Goal: Task Accomplishment & Management: Use online tool/utility

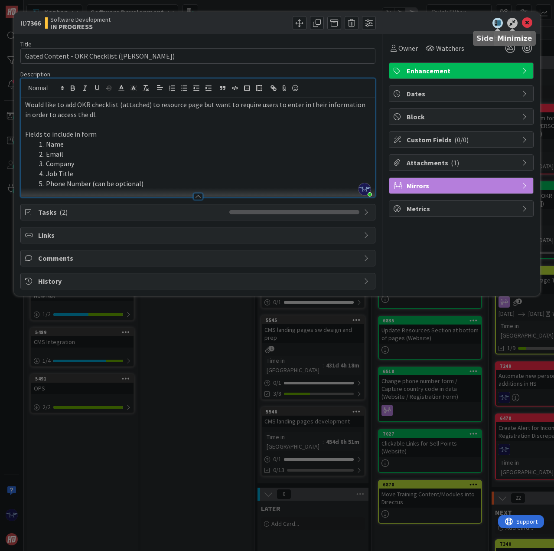
scroll to position [0, 254]
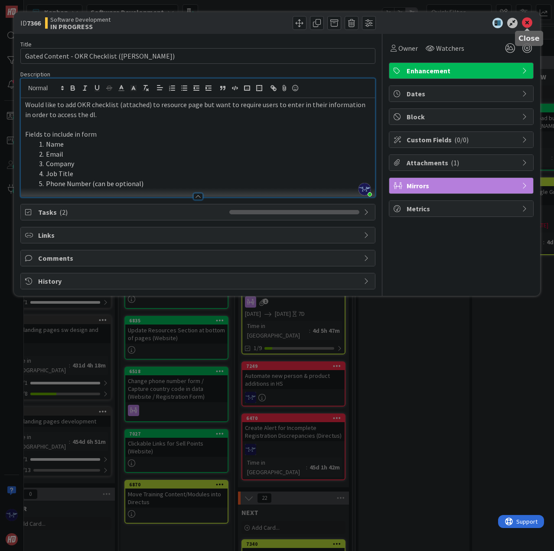
click at [527, 25] on icon at bounding box center [527, 23] width 10 height 10
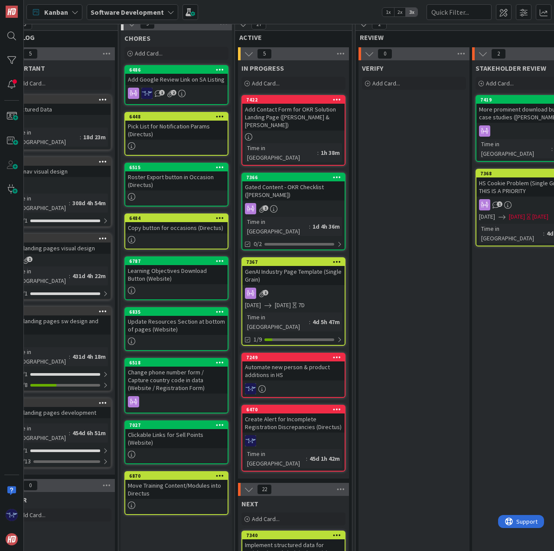
scroll to position [0, 254]
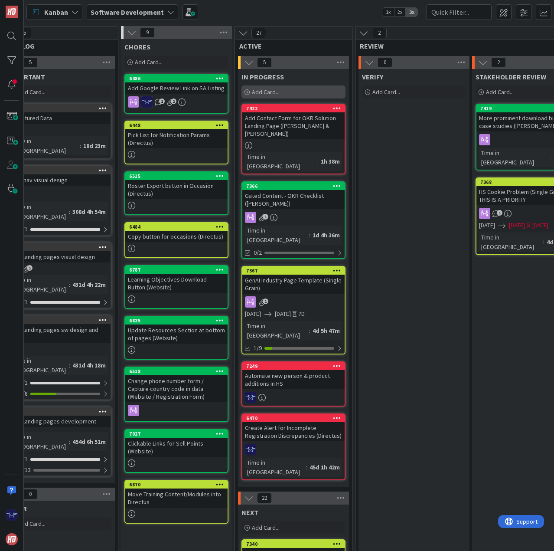
click at [268, 90] on span "Add Card..." at bounding box center [266, 92] width 28 height 8
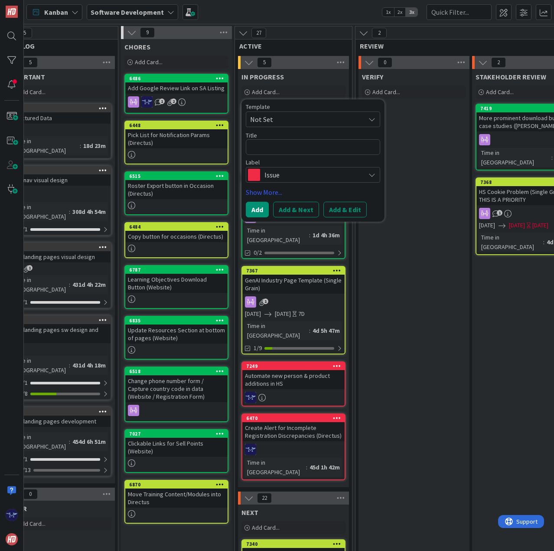
click at [293, 177] on span "Issue" at bounding box center [313, 175] width 96 height 12
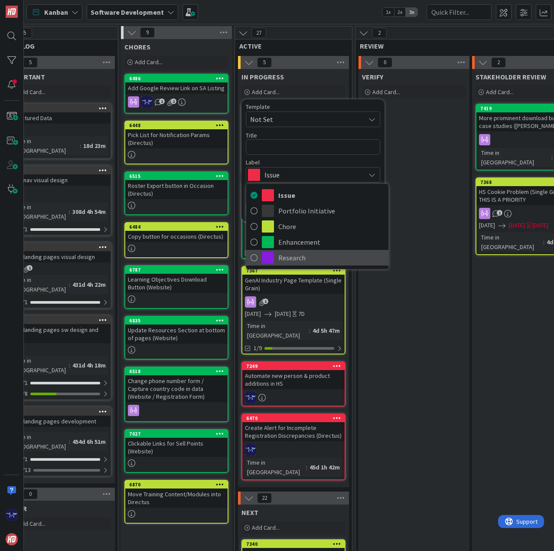
click at [288, 259] on span "Research" at bounding box center [331, 257] width 106 height 13
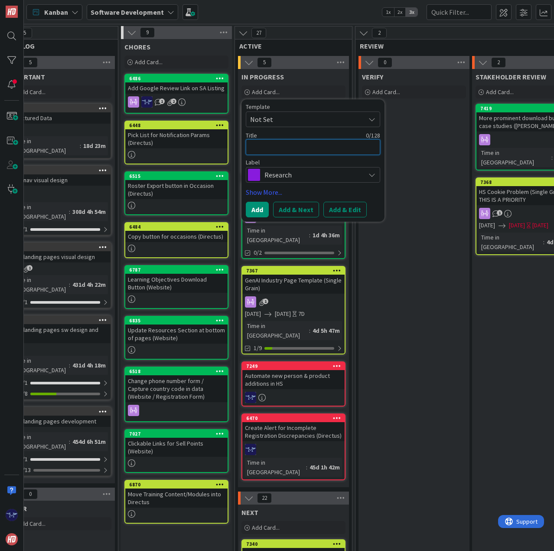
click at [270, 145] on textarea at bounding box center [313, 147] width 134 height 16
type textarea "x"
type textarea "H"
type textarea "x"
type textarea "Hu"
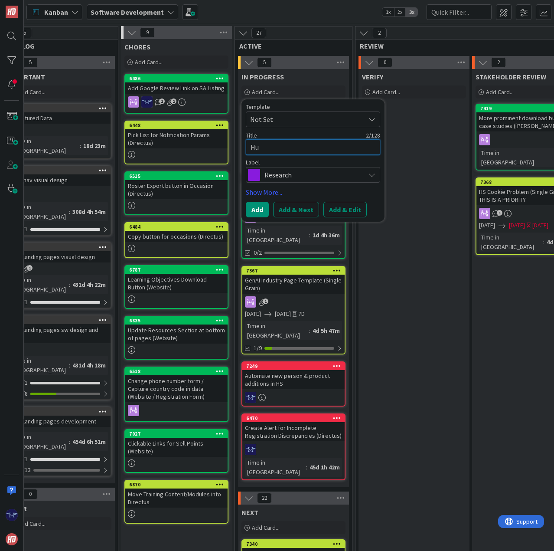
type textarea "x"
type textarea "Hub"
type textarea "x"
type textarea "HubS"
type textarea "x"
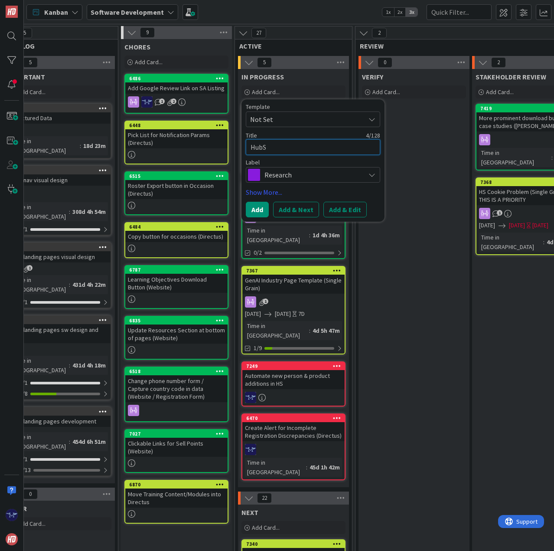
type textarea "HubSp"
type textarea "x"
type textarea "HubSpo"
type textarea "x"
type textarea "HubSpot"
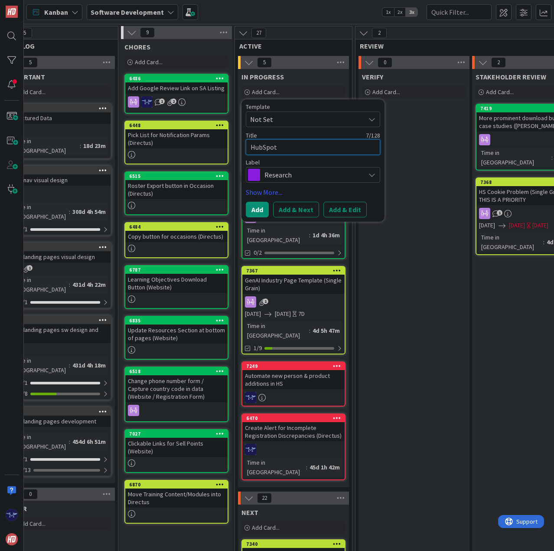
type textarea "x"
type textarea "HubSpot"
type textarea "x"
type textarea "HubSpot d"
type textarea "x"
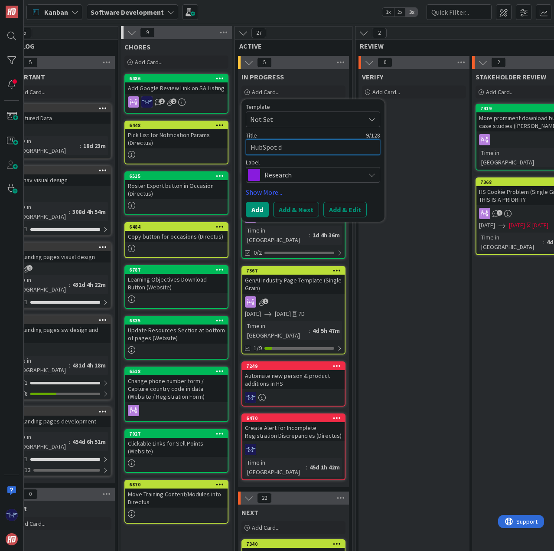
type textarea "HubSpot de"
type textarea "x"
type textarea "HubSpot dev"
type textarea "x"
type textarea "HubSpot deve"
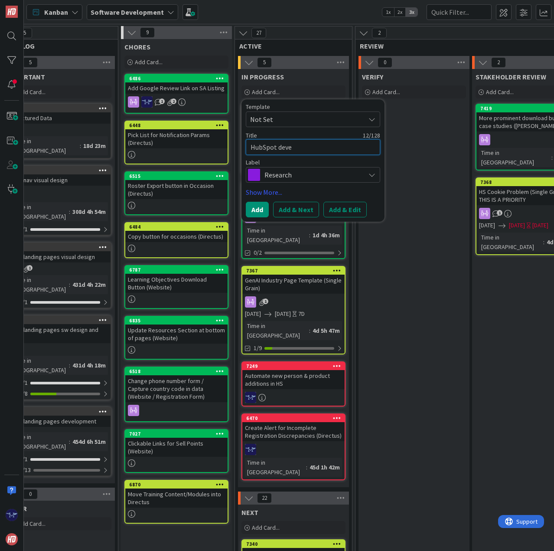
type textarea "x"
type textarea "HubSpot dev"
type textarea "x"
type textarea "HubSpot de"
type textarea "x"
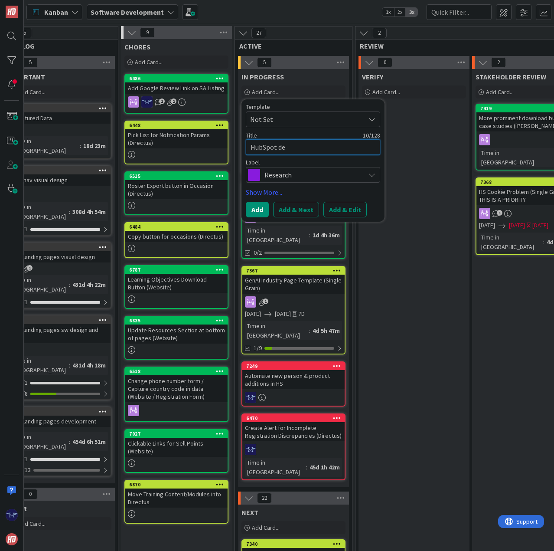
type textarea "HubSpot d"
type textarea "x"
type textarea "HubSpot"
type textarea "x"
type textarea "HubSpot a"
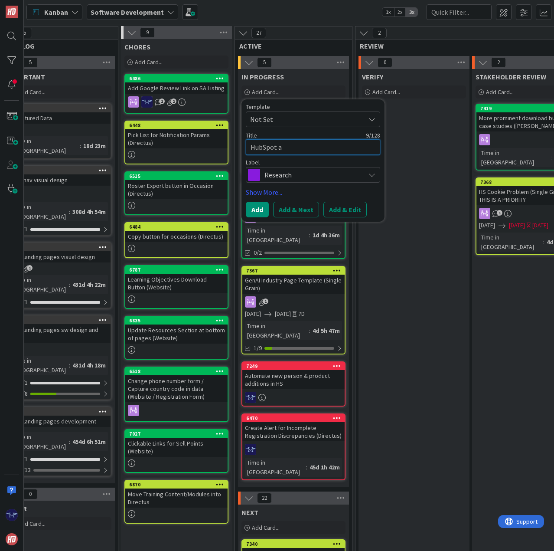
type textarea "x"
type textarea "HubSpot ap"
type textarea "x"
type textarea "HubSpot app"
type textarea "x"
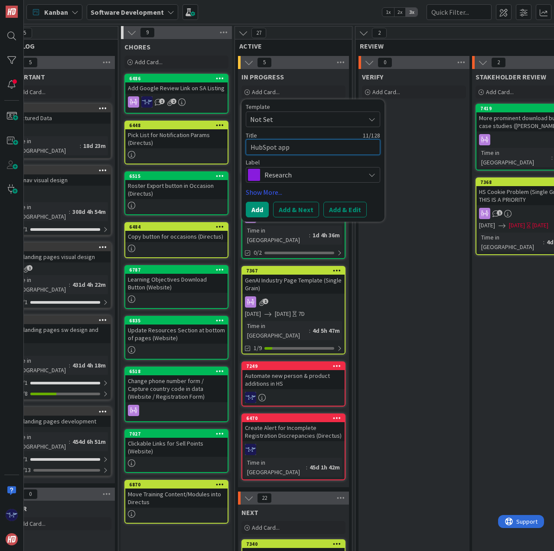
type textarea "HubSpot app"
type textarea "x"
type textarea "HubSpot app m"
type textarea "x"
type textarea "HubSpot app mi"
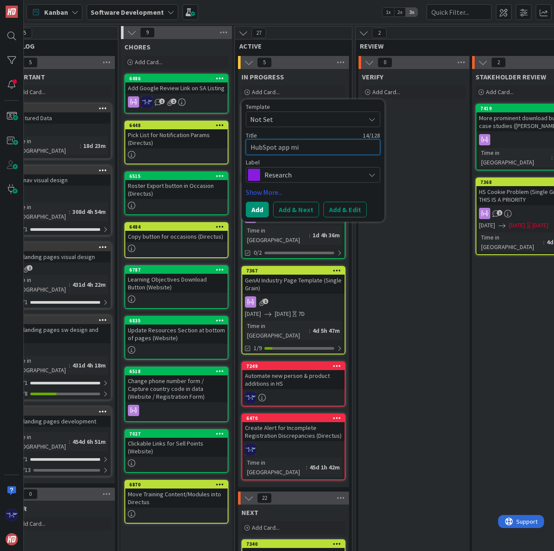
type textarea "x"
type textarea "HubSpot app mig"
type textarea "x"
type textarea "HubSpot app migr"
type textarea "x"
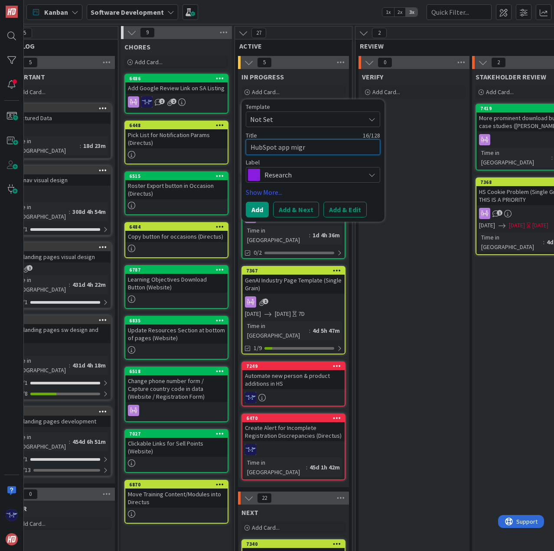
type textarea "HubSpot app migra"
type textarea "x"
type textarea "HubSpot app migrat"
type textarea "x"
type textarea "HubSpot app migrati"
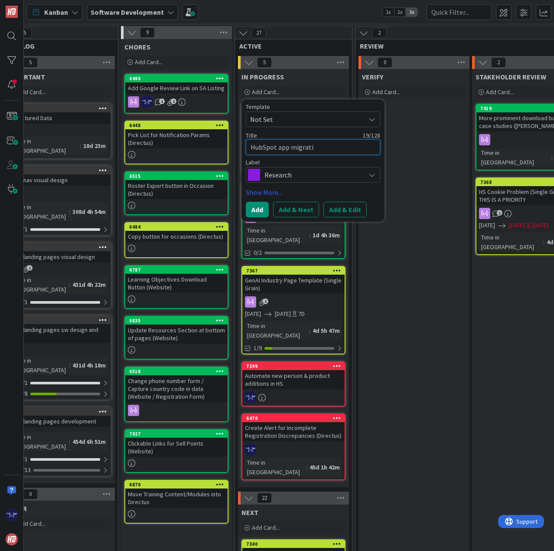
type textarea "x"
type textarea "HubSpot app migratio"
type textarea "x"
type textarea "HubSpot app migration"
type textarea "x"
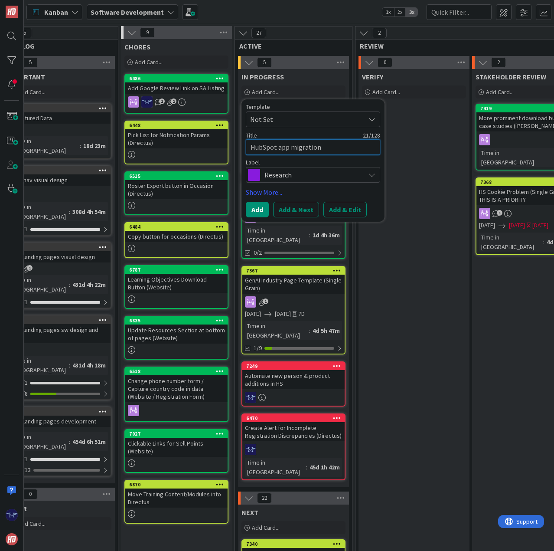
type textarea "HubSpot app migration:"
type textarea "x"
type textarea "HubSpot app migration:"
type textarea "x"
type textarea "HubSpot app migration: n"
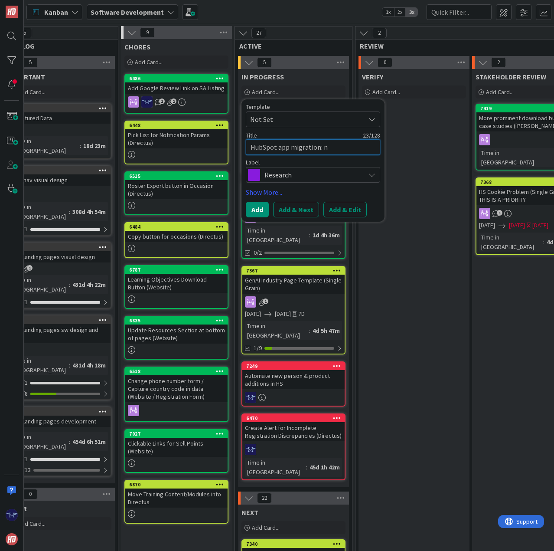
type textarea "x"
type textarea "HubSpot app migration: ne"
type textarea "x"
type textarea "HubSpot app migration: new"
type textarea "x"
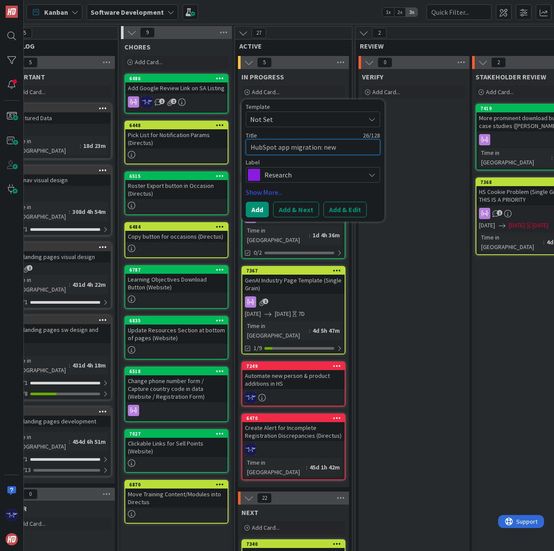
type textarea "HubSpot app migration: new"
type textarea "x"
type textarea "HubSpot app migration: new d"
type textarea "x"
type textarea "HubSpot app migration: new de"
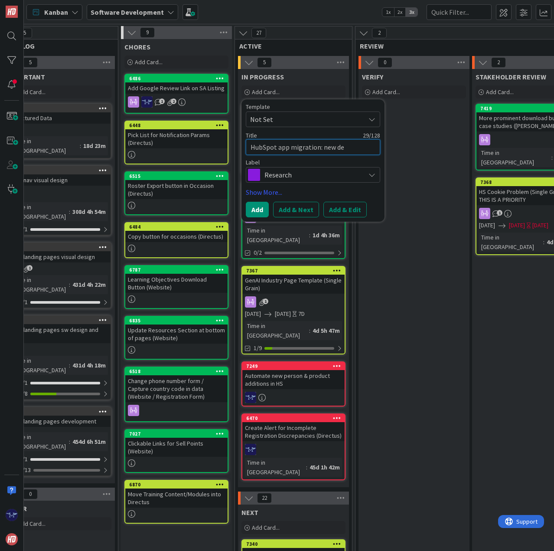
type textarea "x"
type textarea "HubSpot app migration: new devt"
type textarea "x"
type textarea "HubSpot app migration: new devt"
type textarea "x"
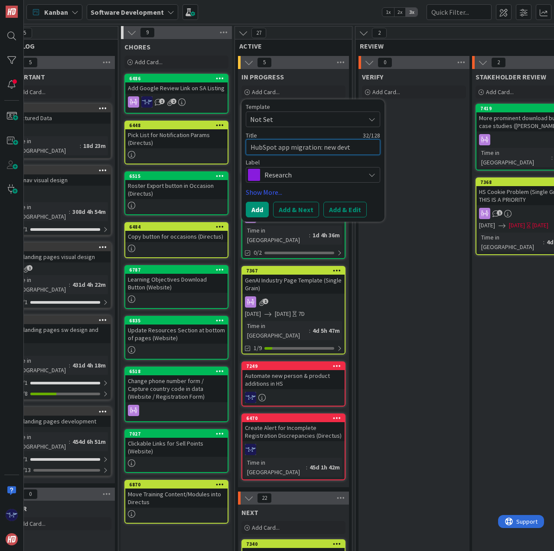
type textarea "HubSpot app migration: new devt o"
type textarea "x"
type textarea "HubSpot app migration: new devt oo"
type textarea "x"
type textarea "HubSpot app migration: new devt ool"
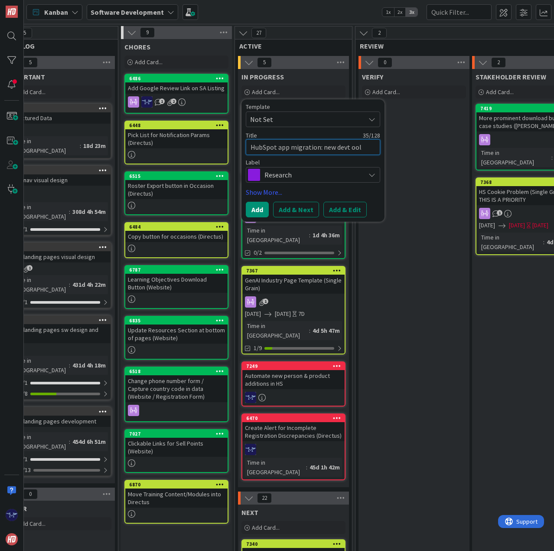
type textarea "x"
type textarea "HubSpot app migration: new devt oo"
type textarea "x"
type textarea "HubSpot app migration: new devt o"
type textarea "x"
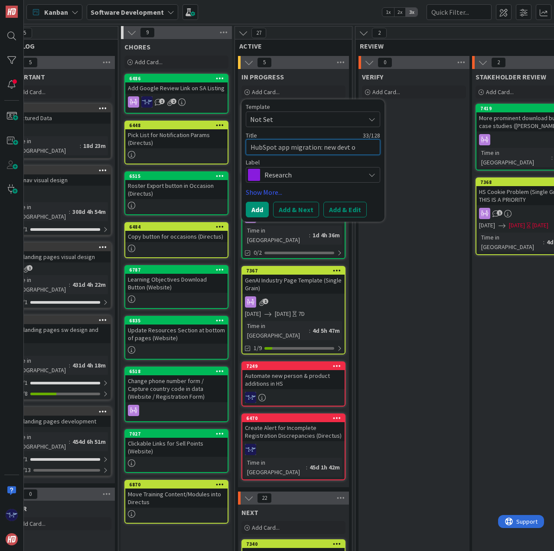
type textarea "HubSpot app migration: new devt"
type textarea "x"
type textarea "HubSpot app migration: new devt"
type textarea "x"
type textarea "HubSpot app migration: new dev"
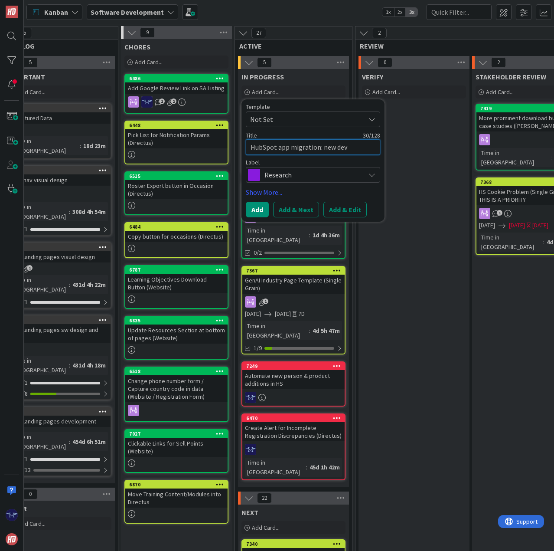
type textarea "x"
type textarea "HubSpot app migration: new dev"
type textarea "x"
type textarea "HubSpot app migration: new dev t"
type textarea "x"
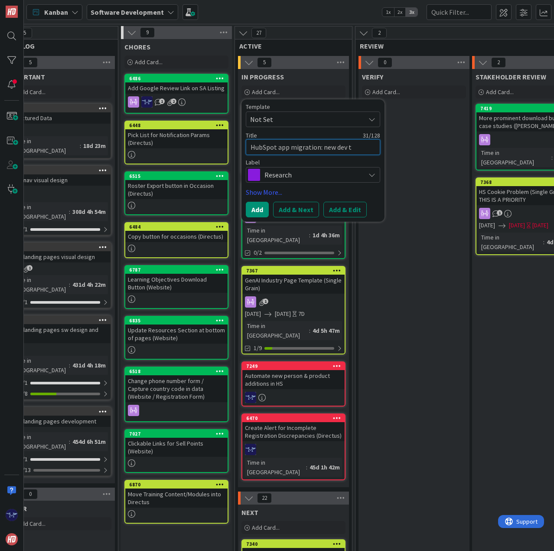
type textarea "HubSpot app migration: new dev to"
type textarea "x"
type textarea "HubSpot app migration: new dev too"
type textarea "x"
type textarea "HubSpot app migration: new dev tool"
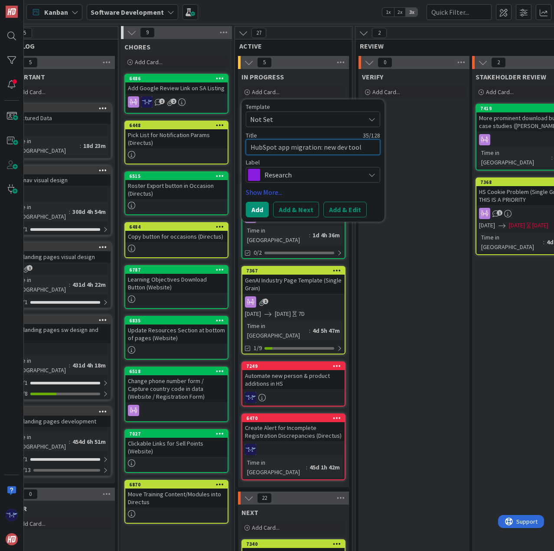
type textarea "x"
type textarea "HubSpot app migration: new dev tools"
click at [252, 213] on button "Add" at bounding box center [257, 210] width 23 height 16
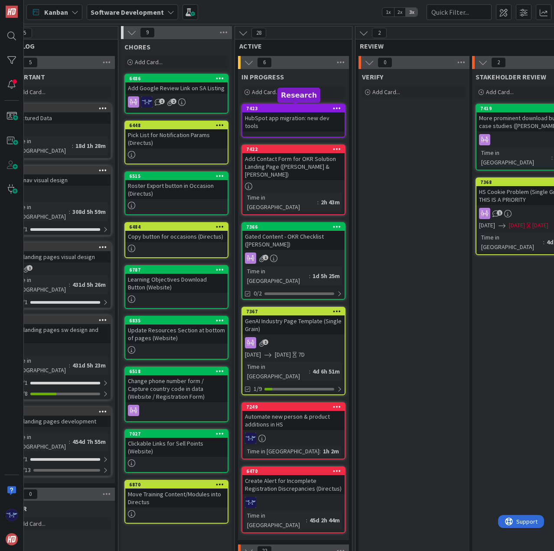
click at [265, 111] on div "7423" at bounding box center [295, 108] width 98 height 6
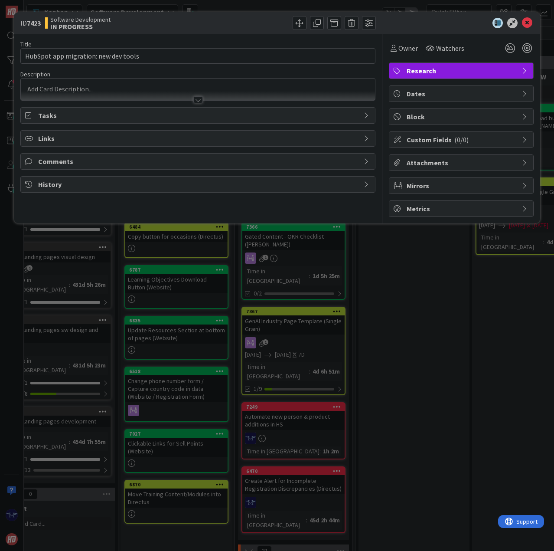
click at [183, 111] on span "Tasks" at bounding box center [198, 115] width 321 height 10
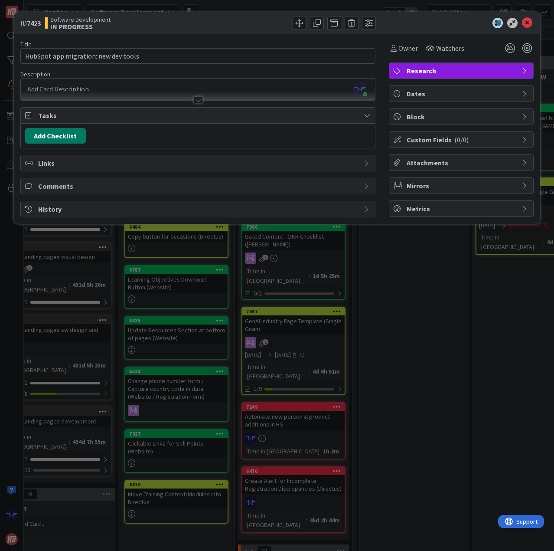
click at [71, 134] on button "Add Checklist" at bounding box center [55, 136] width 61 height 16
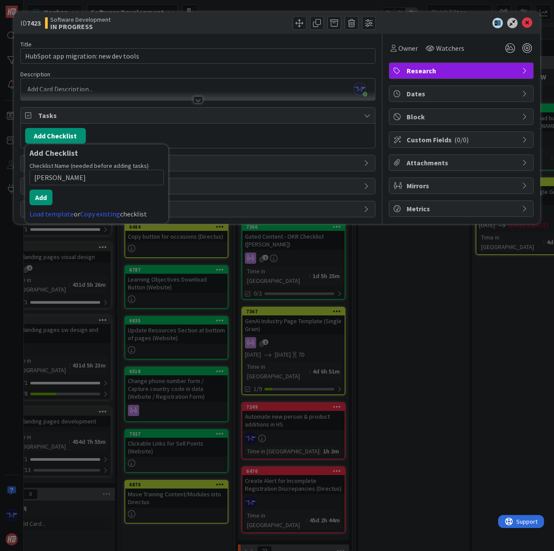
type input "todo"
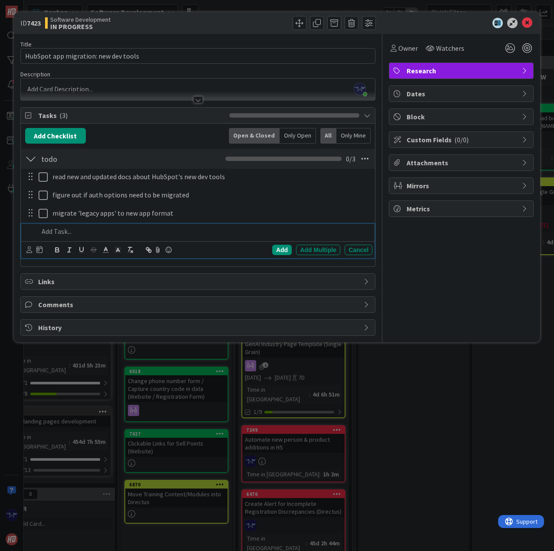
click at [428, 69] on span "Research" at bounding box center [462, 70] width 111 height 10
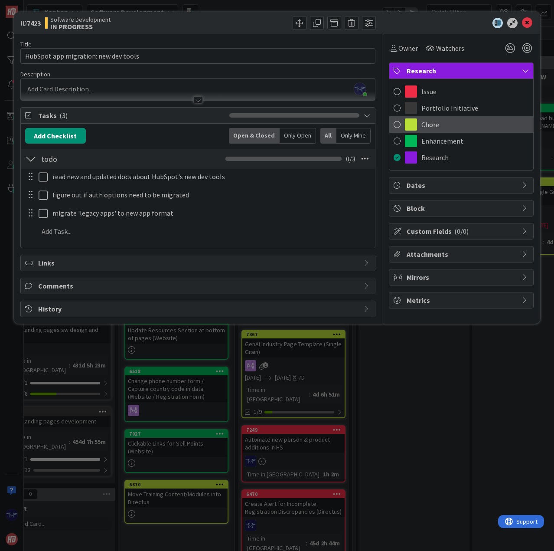
click at [425, 123] on span "Chore" at bounding box center [431, 124] width 18 height 10
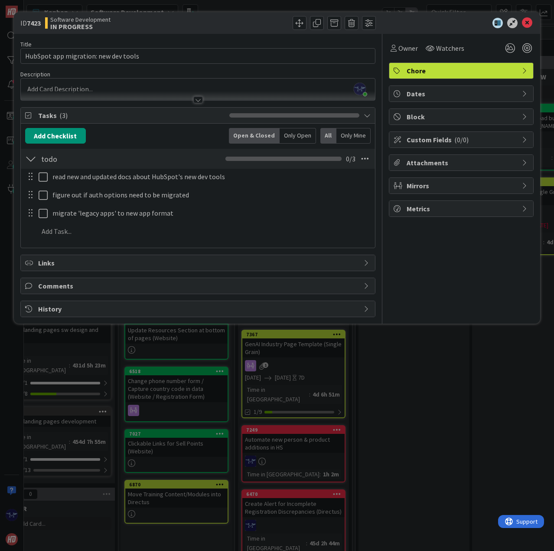
click at [478, 300] on div "Owner Watchers Chore Dates Block Custom Fields ( 0/0 ) Attachments Mirrors Metr…" at bounding box center [461, 175] width 145 height 283
click at [217, 96] on div at bounding box center [198, 95] width 354 height 9
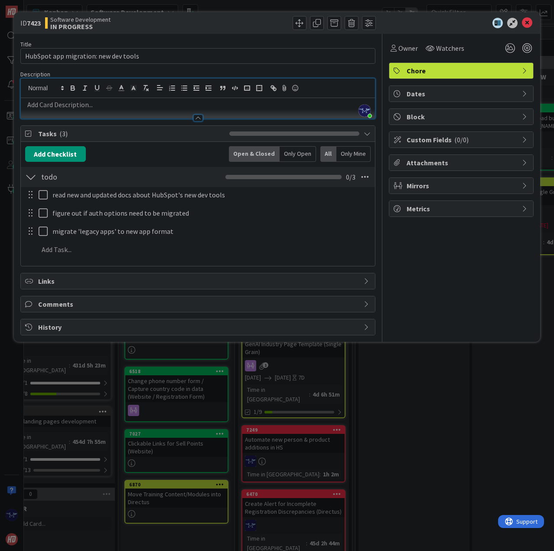
click at [418, 163] on span "Attachments" at bounding box center [462, 162] width 111 height 10
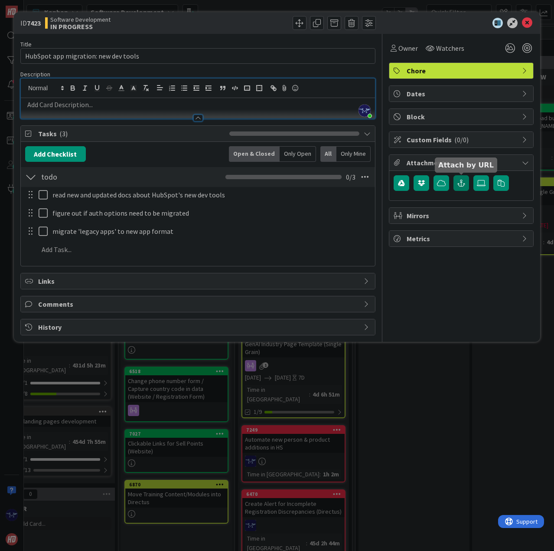
click at [463, 186] on button "button" at bounding box center [462, 183] width 16 height 16
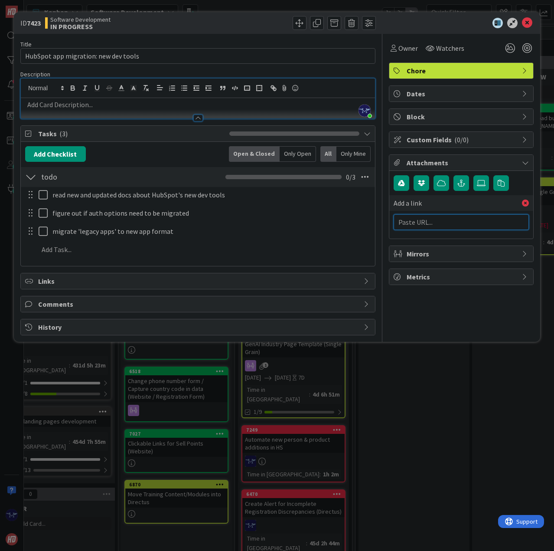
click at [446, 226] on input "text" at bounding box center [461, 222] width 135 height 16
paste input "[URL][DOMAIN_NAME]"
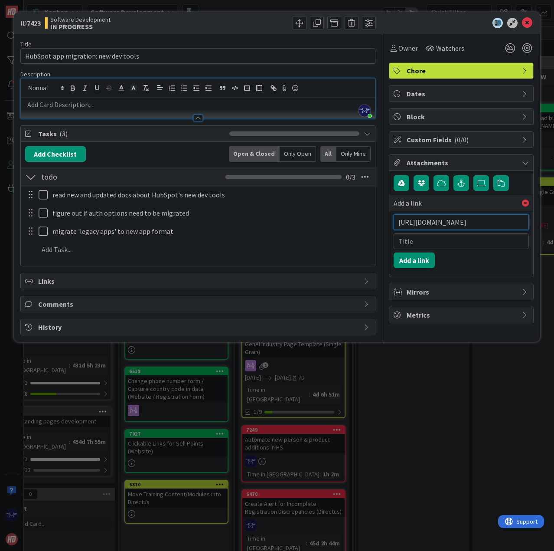
scroll to position [0, 37]
type input "[URL][DOMAIN_NAME]"
click at [423, 259] on button "Add a link" at bounding box center [414, 260] width 41 height 16
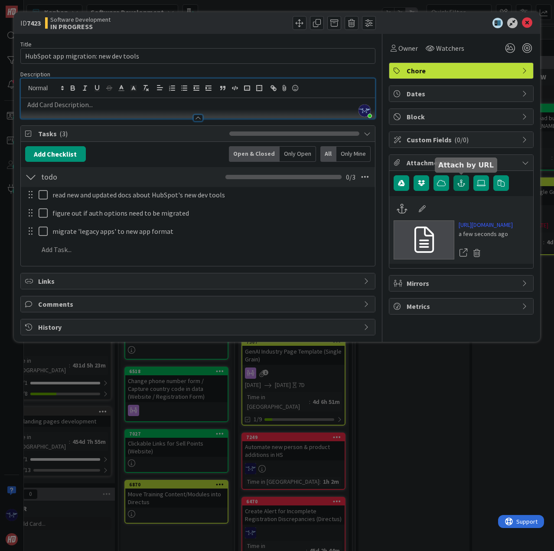
click at [461, 190] on button "button" at bounding box center [462, 183] width 16 height 16
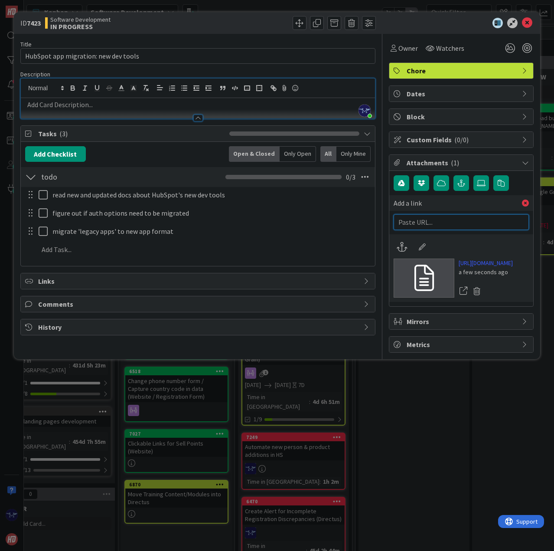
click at [452, 222] on input "text" at bounding box center [461, 222] width 135 height 16
paste input "[URL][DOMAIN_NAME]"
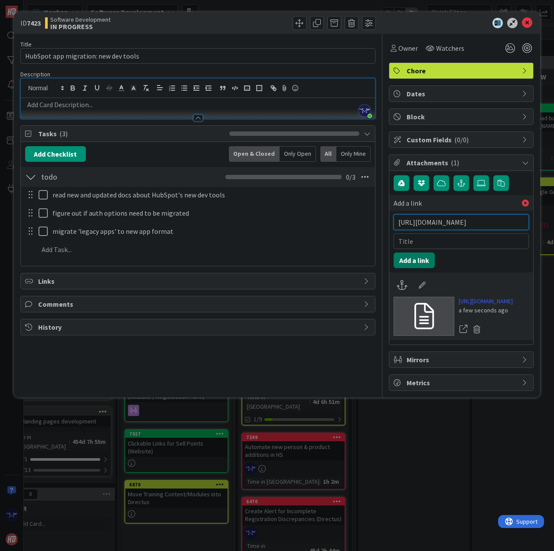
type input "[URL][DOMAIN_NAME]"
click at [422, 258] on button "Add a link" at bounding box center [414, 260] width 41 height 16
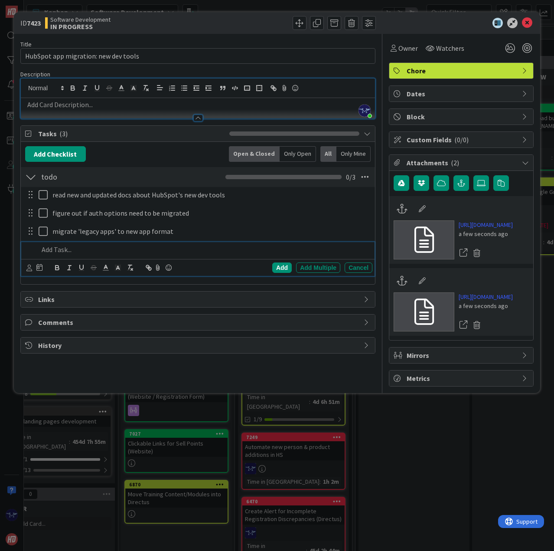
click at [53, 249] on p at bounding box center [204, 250] width 330 height 10
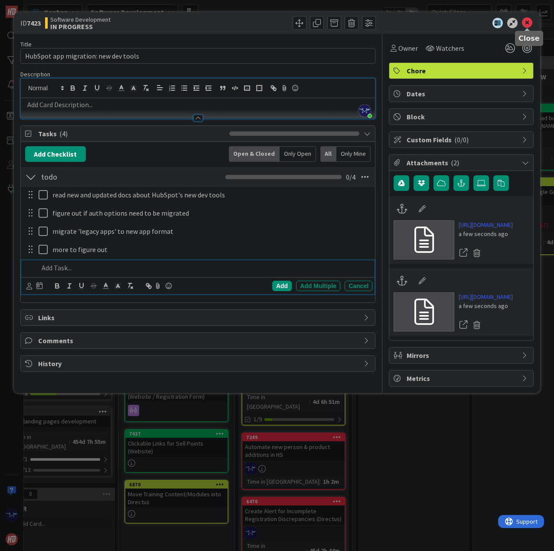
click at [527, 20] on icon at bounding box center [527, 23] width 10 height 10
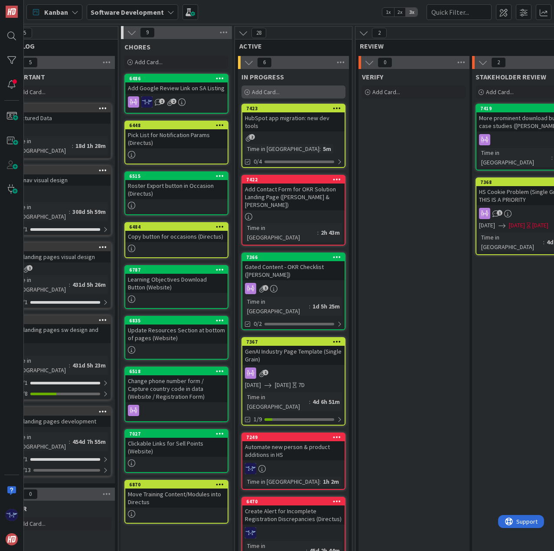
click at [270, 95] on span "Add Card..." at bounding box center [266, 92] width 28 height 8
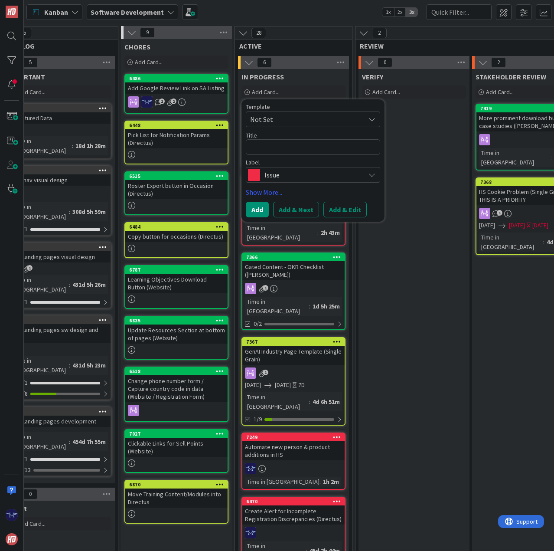
click at [274, 182] on div "Issue" at bounding box center [313, 175] width 134 height 16
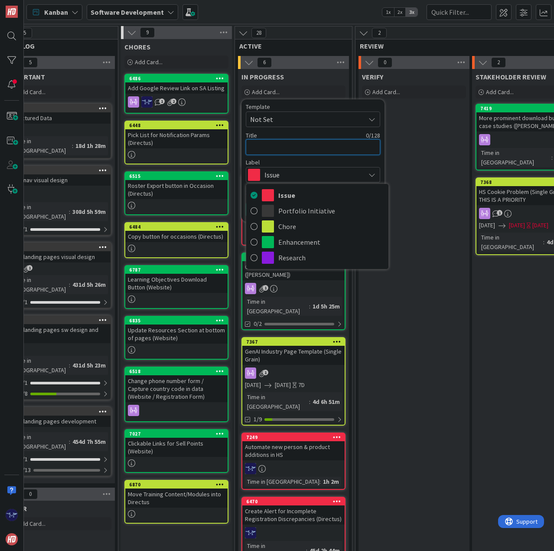
click at [275, 145] on textarea at bounding box center [313, 147] width 134 height 16
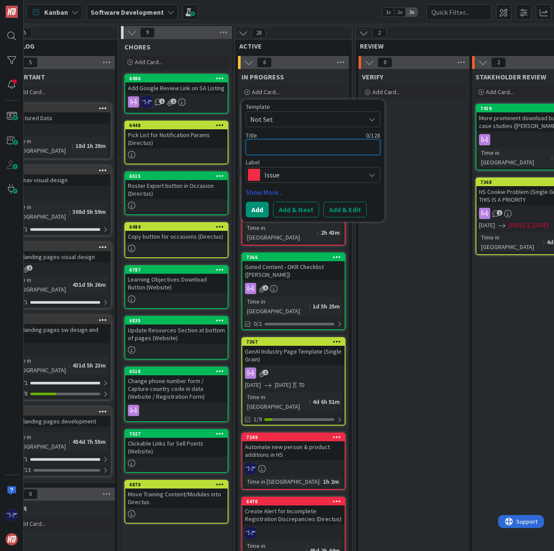
type textarea "x"
type textarea "R"
type textarea "x"
type textarea "RE"
type textarea "x"
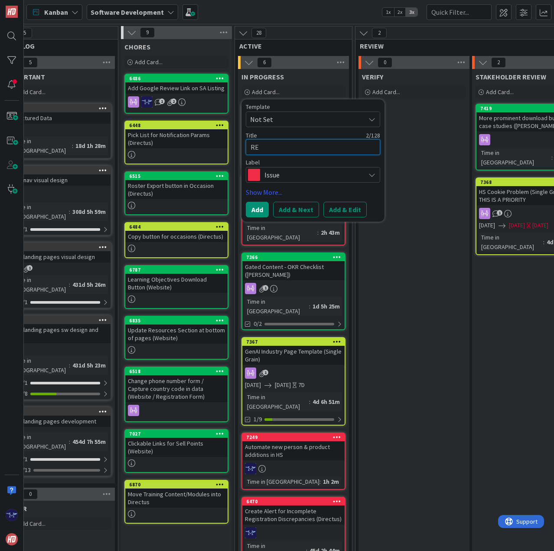
type textarea "REm"
type textarea "x"
type textarea "REmo"
type textarea "x"
type textarea "REmov"
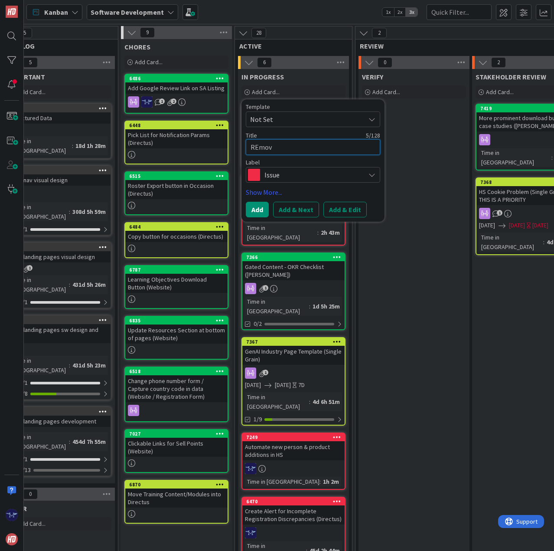
type textarea "x"
type textarea "REmove"
type textarea "x"
type textarea "REmove"
type textarea "x"
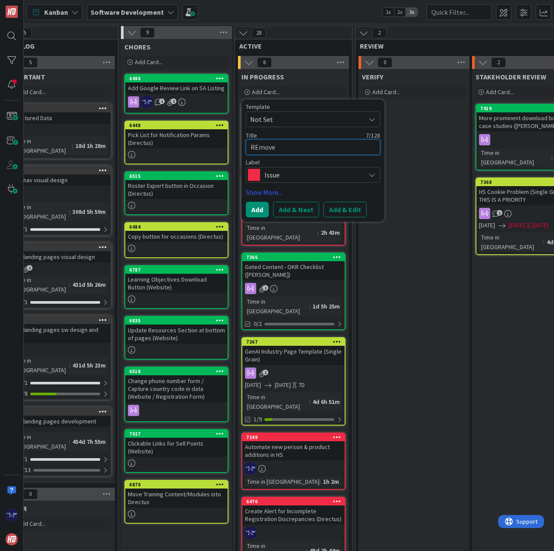
type textarea "REmove"
type textarea "x"
type textarea "REmov"
type textarea "x"
type textarea "REmo"
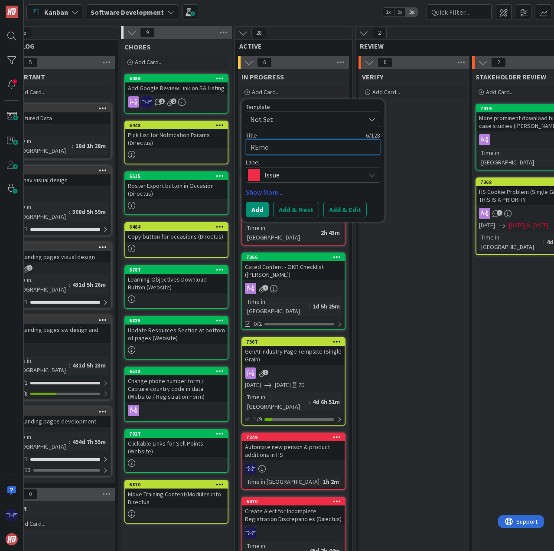
type textarea "x"
type textarea "REm"
type textarea "x"
type textarea "RE"
type textarea "x"
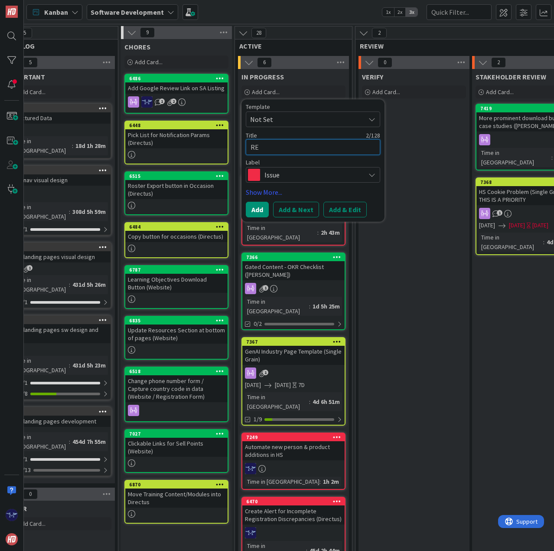
type textarea "R"
type textarea "x"
type textarea "Re"
type textarea "x"
type textarea "Rem"
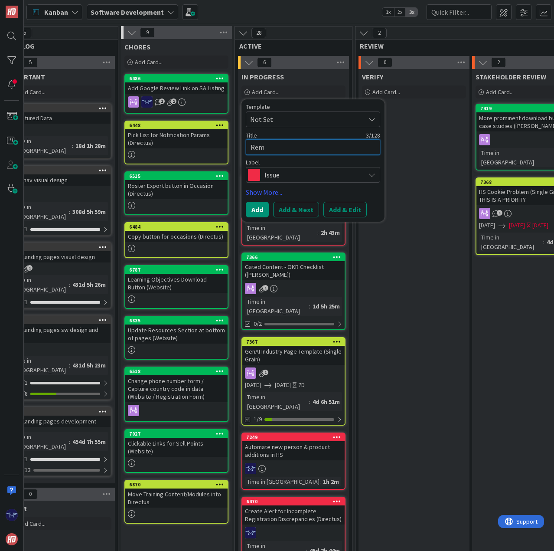
type textarea "x"
type textarea "Remo"
type textarea "x"
type textarea "Remov"
type textarea "x"
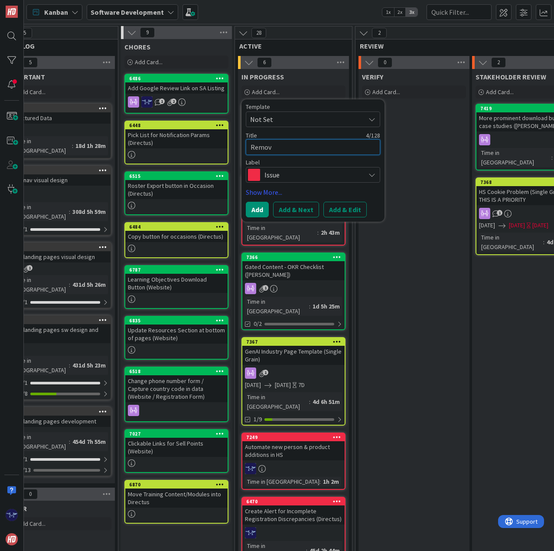
type textarea "Remove"
type textarea "x"
type textarea "Remove"
type textarea "x"
type textarea "Remove o"
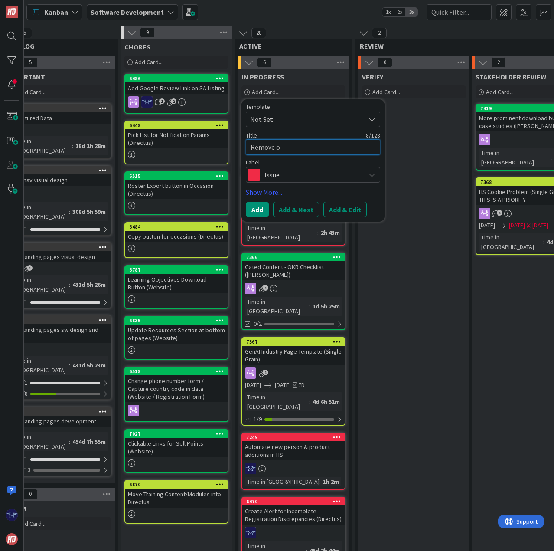
type textarea "x"
type textarea "Remove ob"
type textarea "x"
type textarea "Remove obs"
type textarea "x"
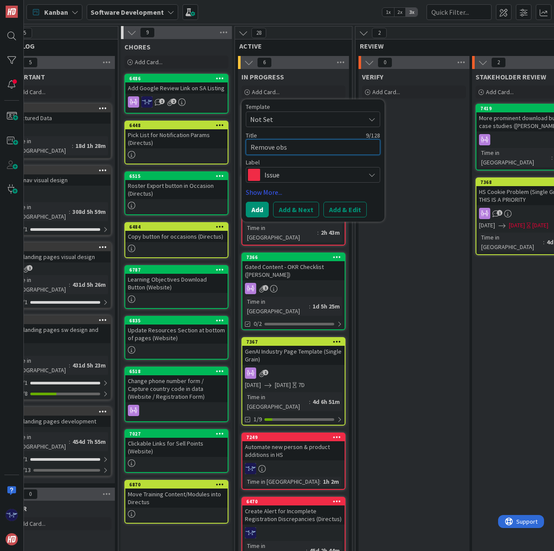
type textarea "Remove obso"
type textarea "x"
type textarea "Remove obs"
type textarea "x"
type textarea "Remove ob"
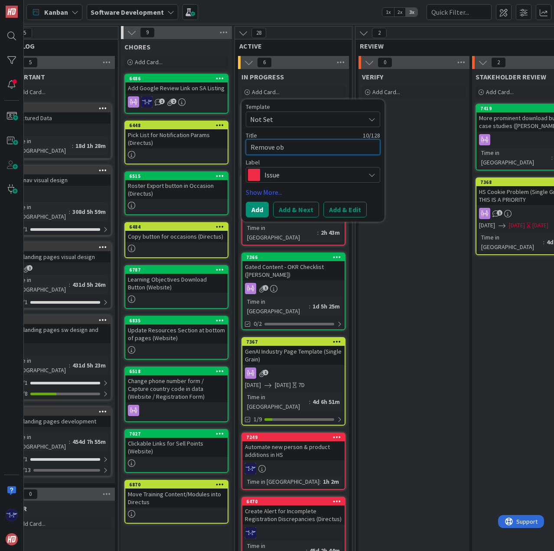
type textarea "x"
type textarea "Remove o"
type textarea "x"
type textarea "Remove"
type textarea "x"
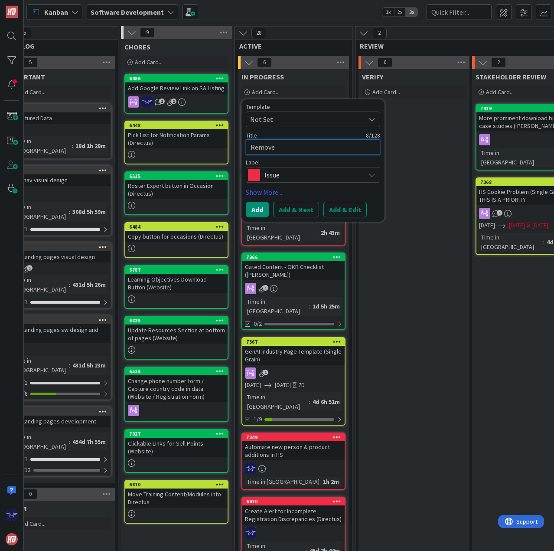
type textarea "Remove"
type textarea "x"
type textarea "Remov"
type textarea "x"
type textarea "Remo"
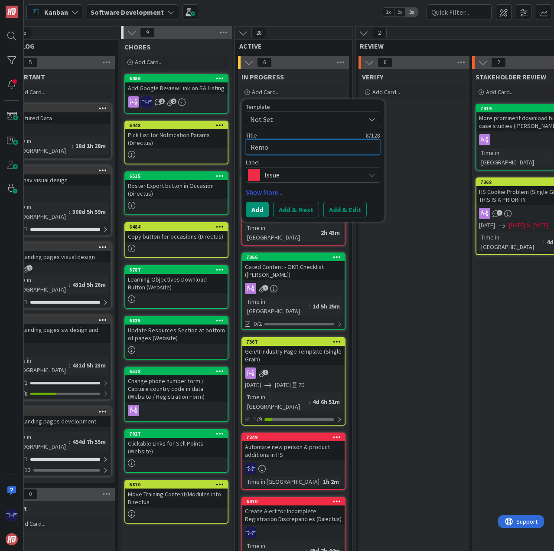
type textarea "x"
type textarea "Rem"
type textarea "x"
type textarea "Re"
type textarea "x"
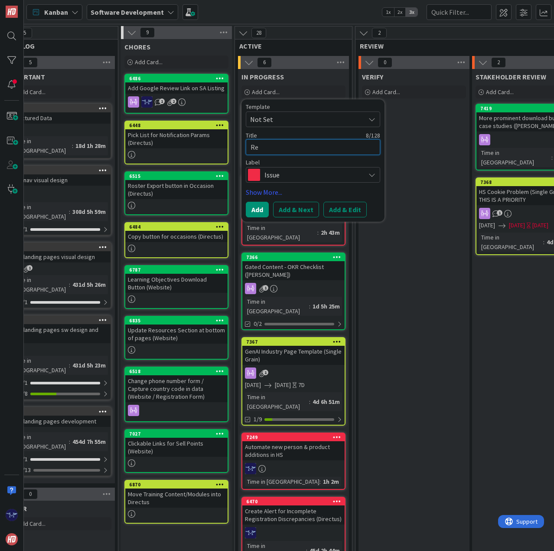
type textarea "R"
type textarea "x"
type textarea "F"
type textarea "x"
type textarea "Fi"
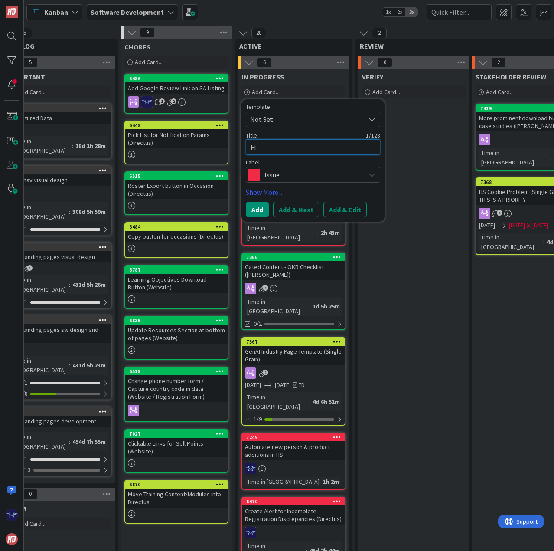
type textarea "x"
type textarea "Fin"
type textarea "x"
type textarea "Find"
type textarea "x"
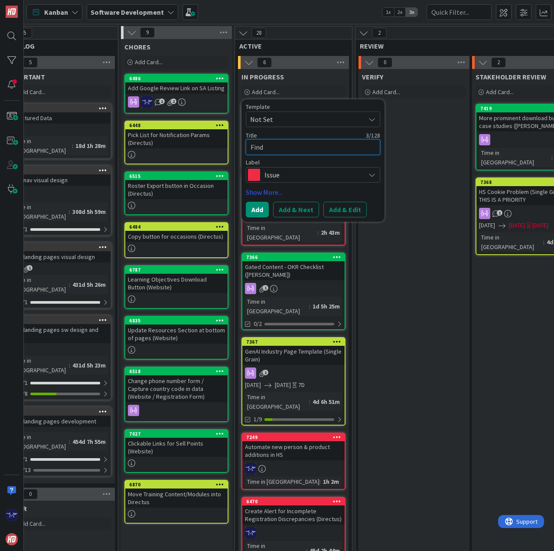
type textarea "Find"
type textarea "x"
type textarea "Find a"
type textarea "x"
type textarea "Find an"
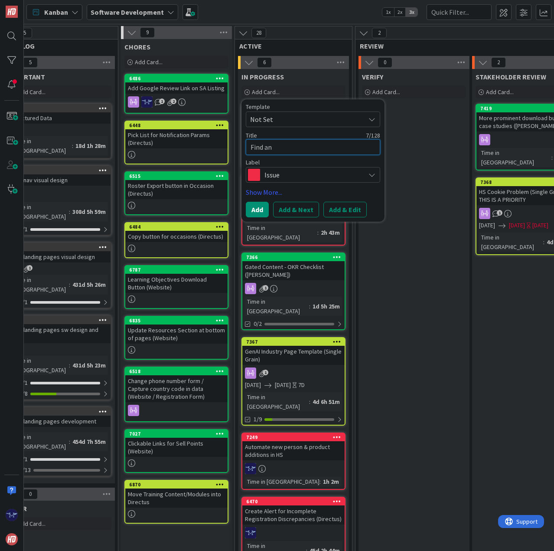
type textarea "x"
type textarea "Find and"
type textarea "x"
type textarea "Find and"
type textarea "x"
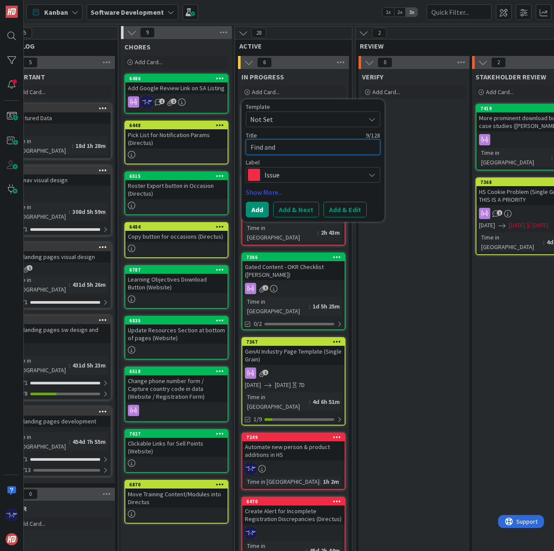
type textarea "Find and R"
type textarea "x"
type textarea "Find and RE"
type textarea "x"
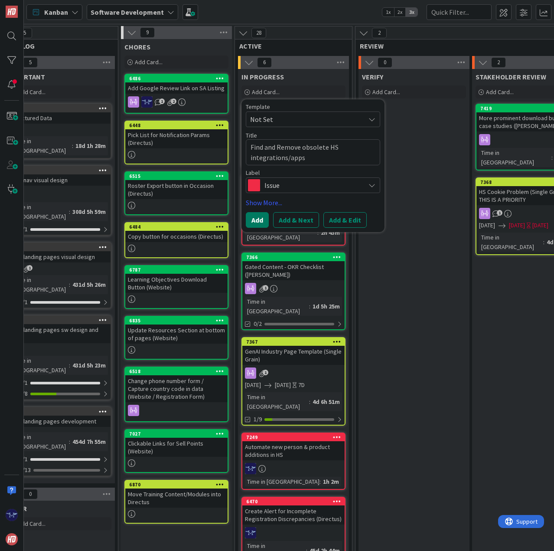
click at [253, 222] on button "Add" at bounding box center [257, 220] width 23 height 16
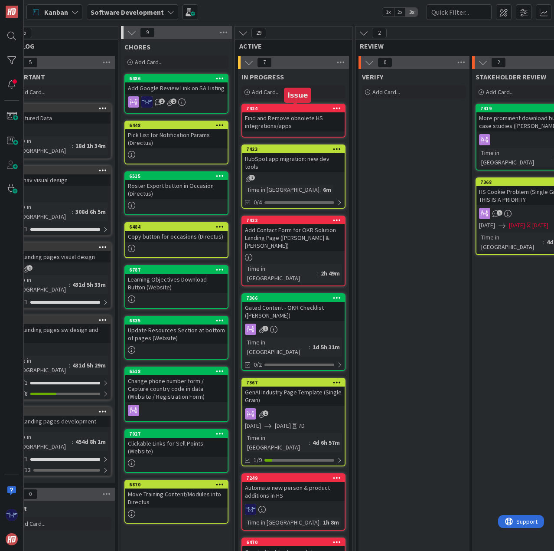
click at [284, 107] on div "7424" at bounding box center [295, 108] width 98 height 6
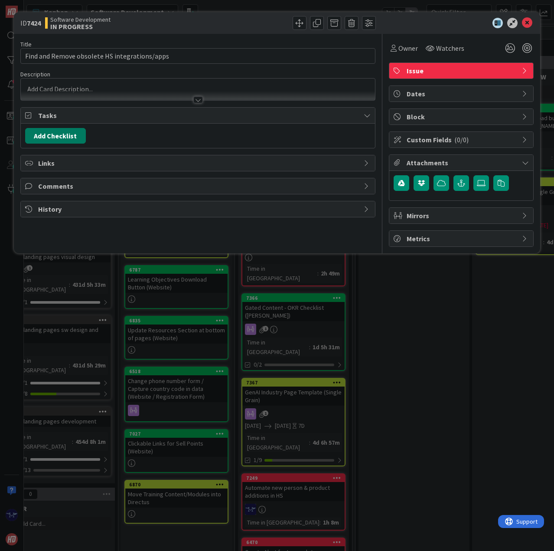
click at [67, 133] on button "Add Checklist" at bounding box center [55, 136] width 61 height 16
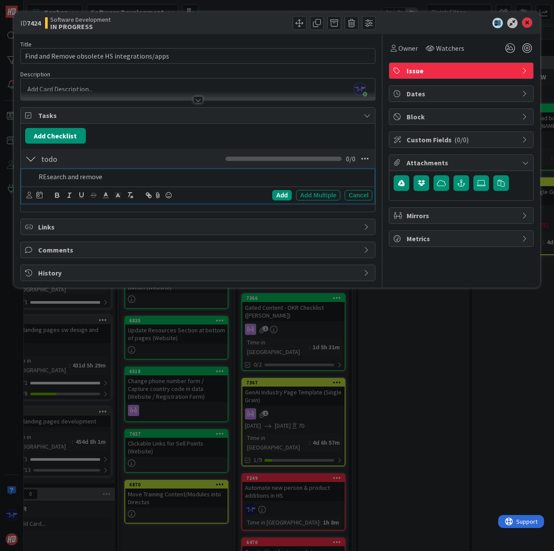
click at [46, 177] on p "REsearch and remove" at bounding box center [204, 177] width 330 height 10
click at [120, 177] on p "Research and remove" at bounding box center [204, 177] width 330 height 10
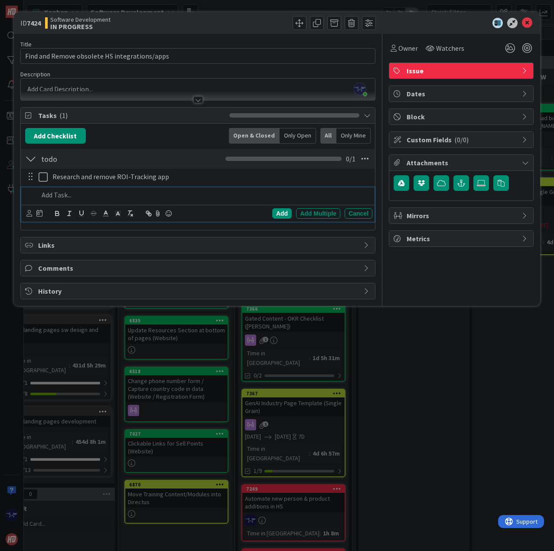
click at [168, 196] on p at bounding box center [204, 195] width 330 height 10
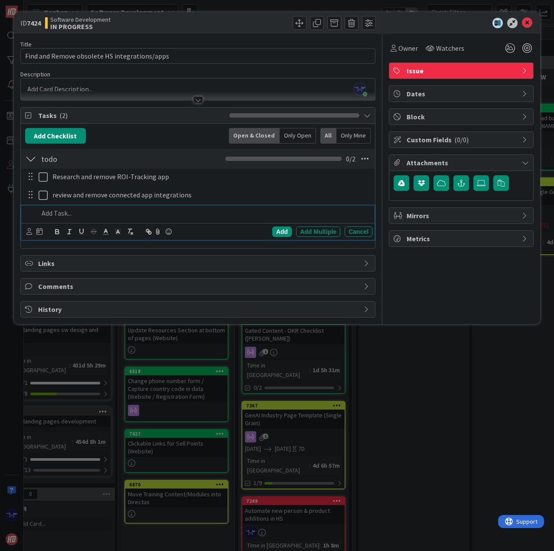
click at [60, 88] on div "[PERSON_NAME] just joined" at bounding box center [198, 89] width 354 height 22
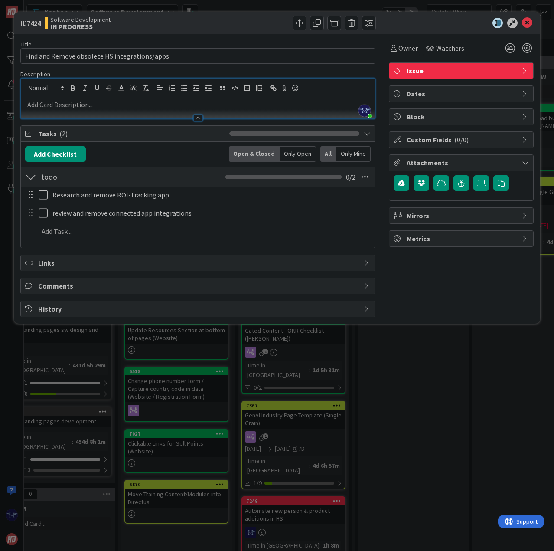
click at [52, 109] on div at bounding box center [198, 113] width 354 height 9
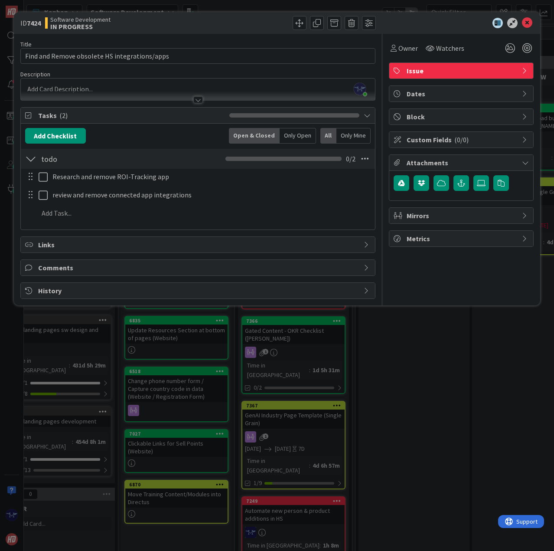
click at [52, 92] on div at bounding box center [198, 95] width 354 height 9
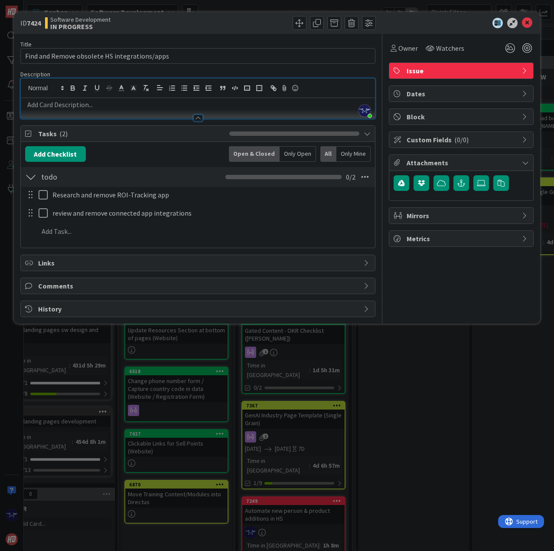
click at [51, 107] on p at bounding box center [198, 105] width 346 height 10
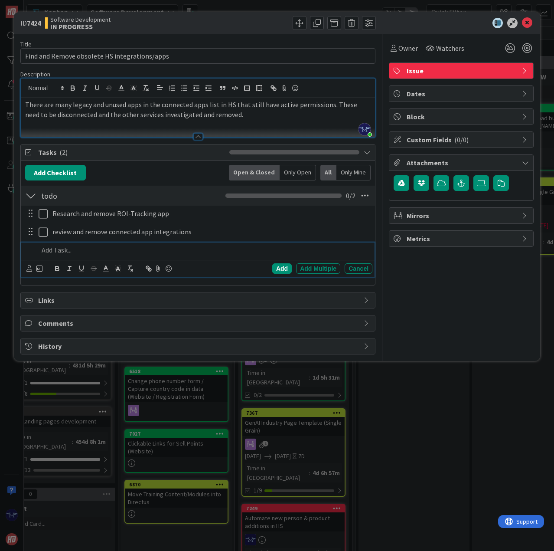
click at [61, 250] on p at bounding box center [204, 250] width 330 height 10
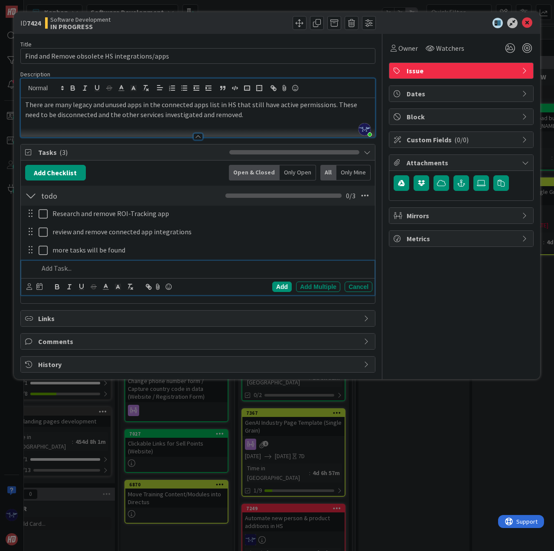
click at [242, 117] on p "There are many legacy and unused apps in the connected apps list in HS that sti…" at bounding box center [198, 110] width 346 height 20
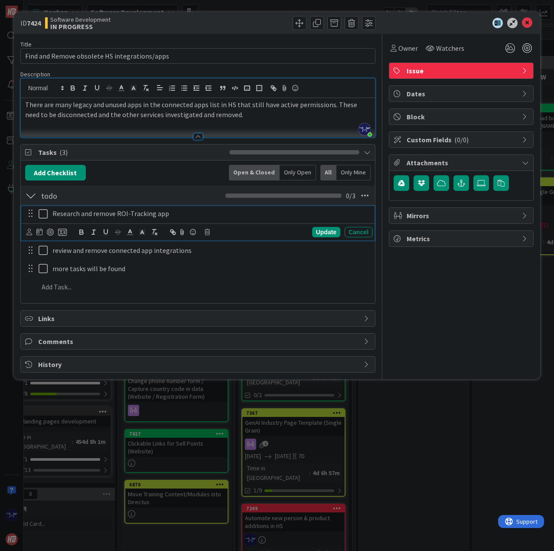
click at [186, 213] on p "Research and remove ROI-Tracking app" at bounding box center [210, 214] width 317 height 10
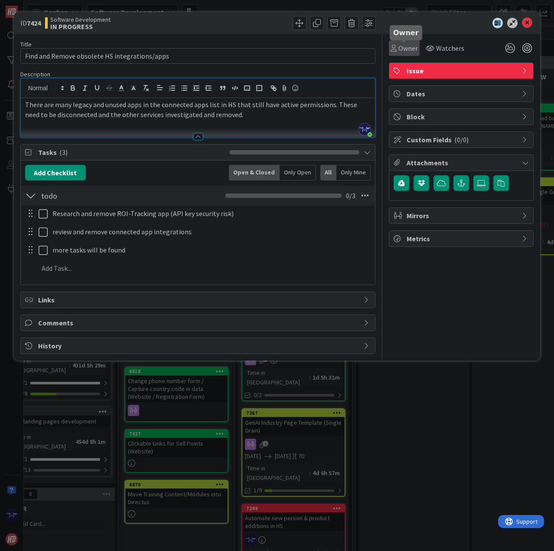
click at [402, 51] on span "Owner" at bounding box center [409, 48] width 20 height 10
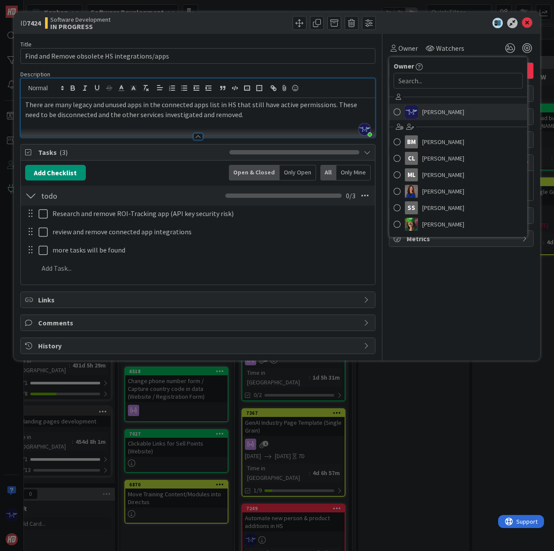
click at [432, 114] on span "[PERSON_NAME]" at bounding box center [443, 111] width 42 height 13
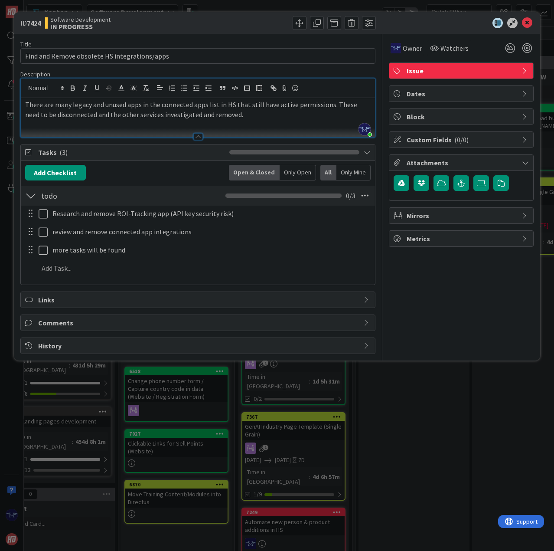
click at [461, 302] on div "Owner Owner Remove Set as Watcher [PERSON_NAME] [PERSON_NAME] [PERSON_NAME] [PE…" at bounding box center [461, 194] width 145 height 320
click at [528, 26] on icon at bounding box center [527, 23] width 10 height 10
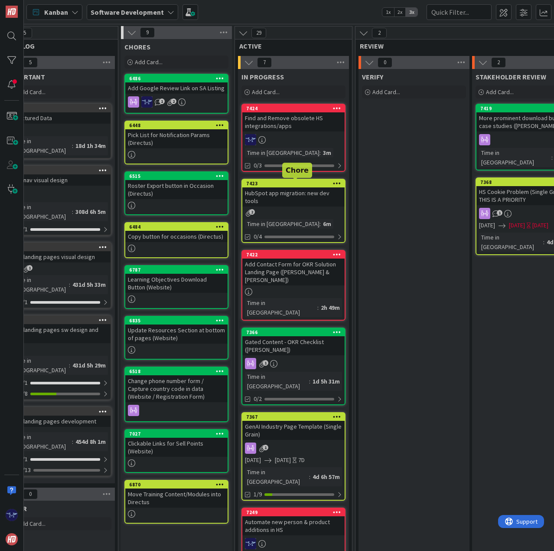
click at [282, 185] on div "7423" at bounding box center [295, 183] width 98 height 6
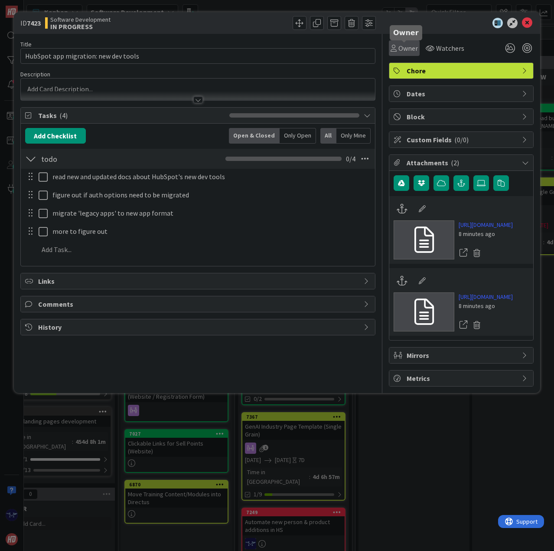
click at [397, 45] on div "Owner" at bounding box center [404, 48] width 27 height 10
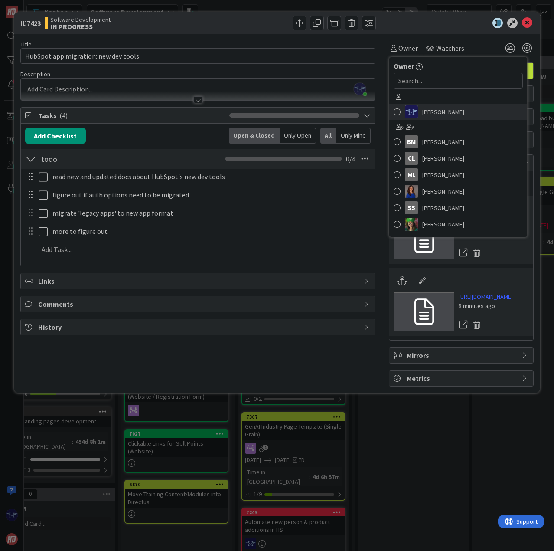
click at [415, 114] on img at bounding box center [411, 111] width 13 height 13
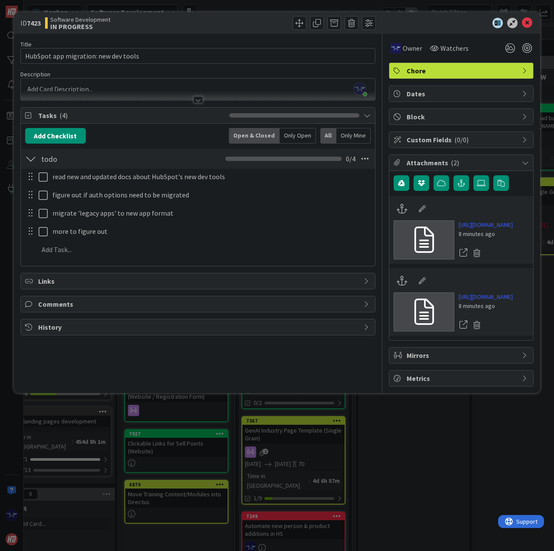
click at [242, 386] on div "Title 36 / 128 HubSpot app migration: new dev tools Description [PERSON_NAME] j…" at bounding box center [197, 210] width 355 height 353
click at [145, 89] on div "[PERSON_NAME] just joined" at bounding box center [198, 89] width 354 height 22
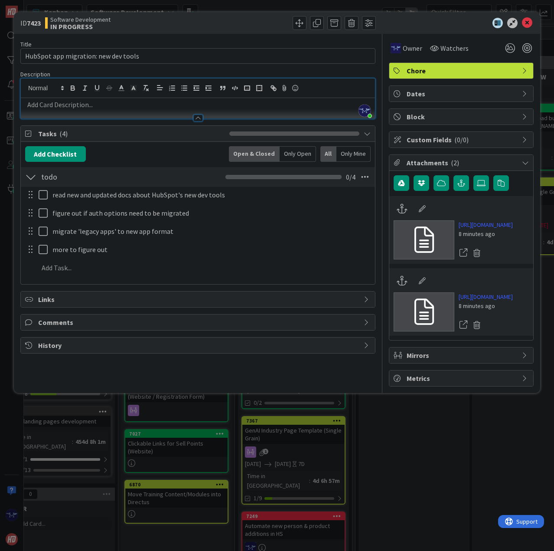
click at [143, 107] on p at bounding box center [198, 105] width 346 height 10
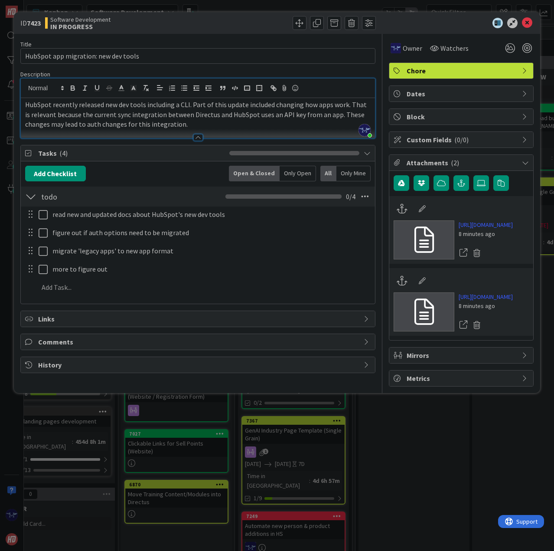
click at [277, 393] on div "ID 7423 Software Development IN PROGRESS Title 36 / 128 HubSpot app migration: …" at bounding box center [277, 202] width 527 height 381
click at [527, 25] on icon at bounding box center [527, 23] width 10 height 10
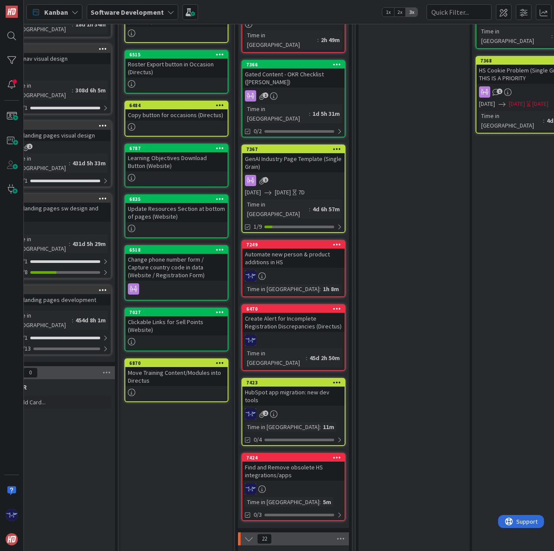
scroll to position [0, 254]
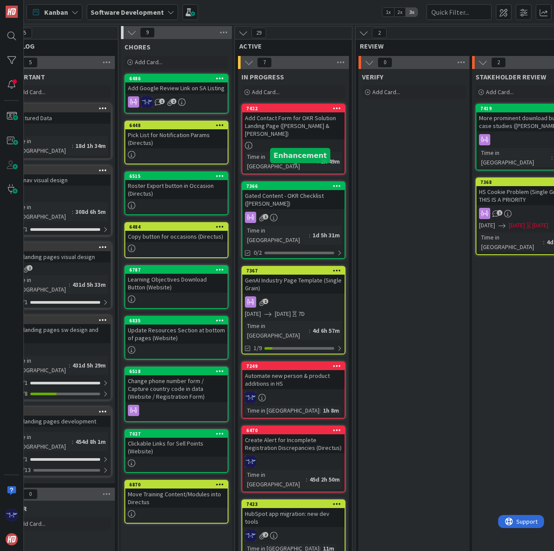
click at [281, 183] on div "7366" at bounding box center [295, 186] width 98 height 6
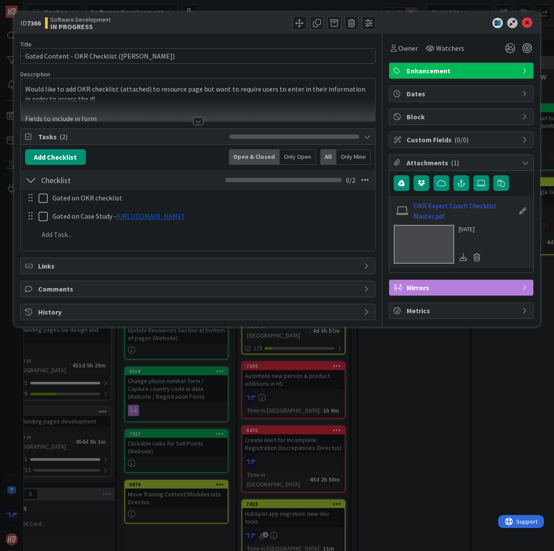
click at [199, 119] on div at bounding box center [198, 121] width 10 height 7
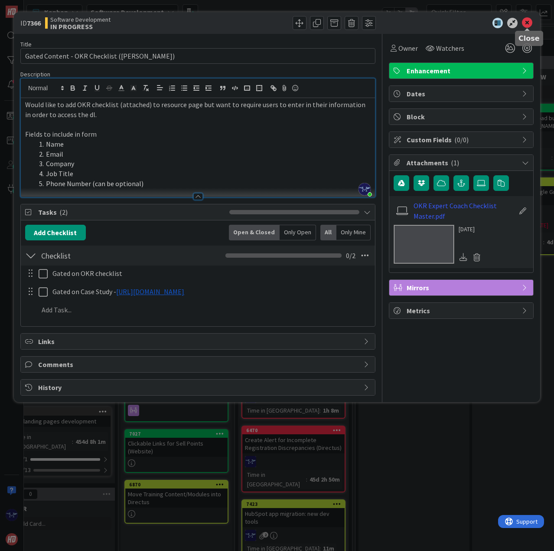
click at [527, 20] on icon at bounding box center [527, 23] width 10 height 10
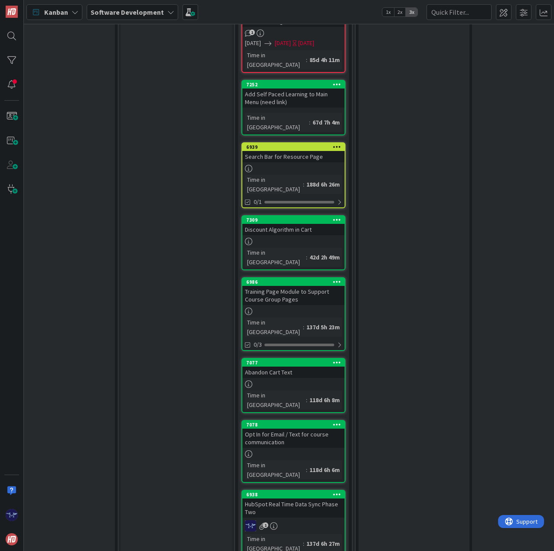
scroll to position [1301, 254]
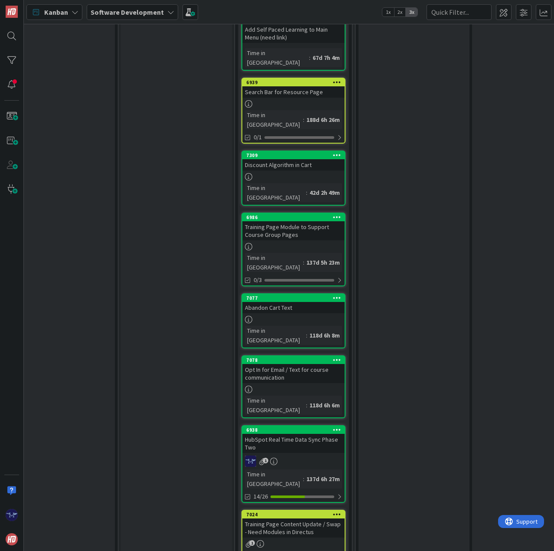
click at [301, 434] on div "HubSpot Real Time Data Sync Phase Two" at bounding box center [293, 443] width 102 height 19
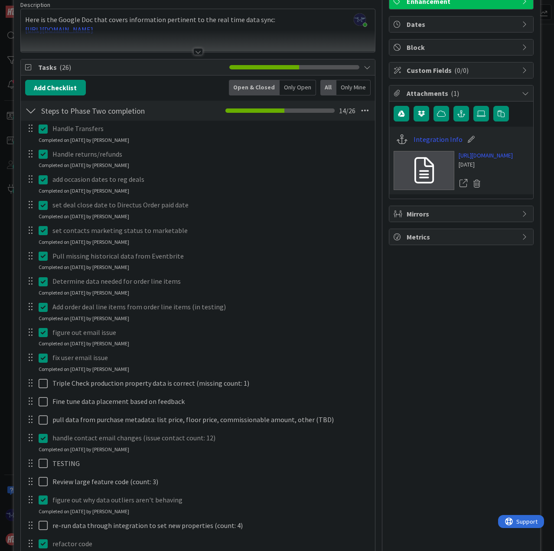
scroll to position [87, 0]
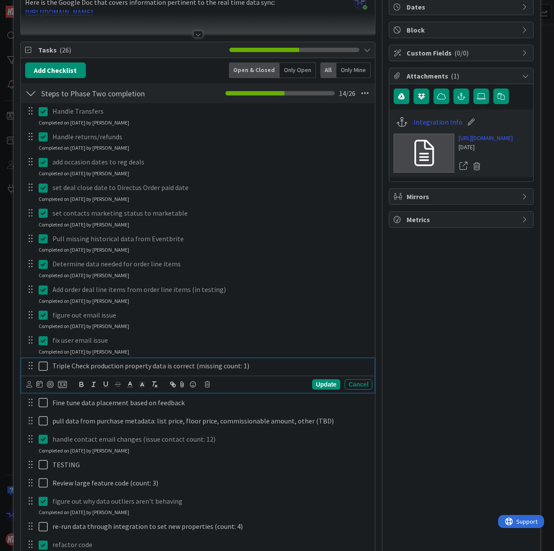
click at [240, 366] on p "Triple Check production property data is correct (missing count: 1)" at bounding box center [210, 366] width 317 height 10
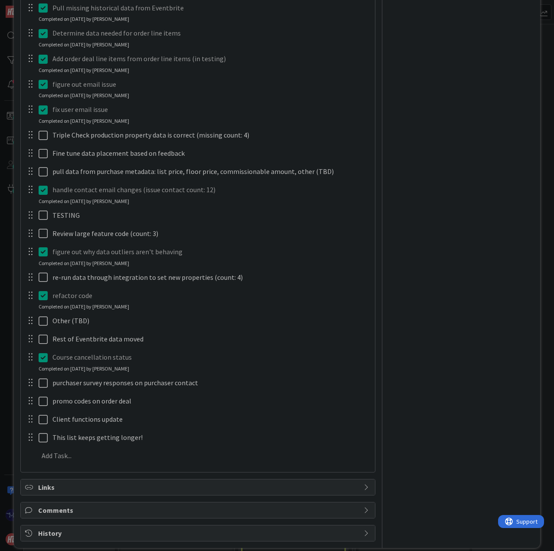
scroll to position [327, 0]
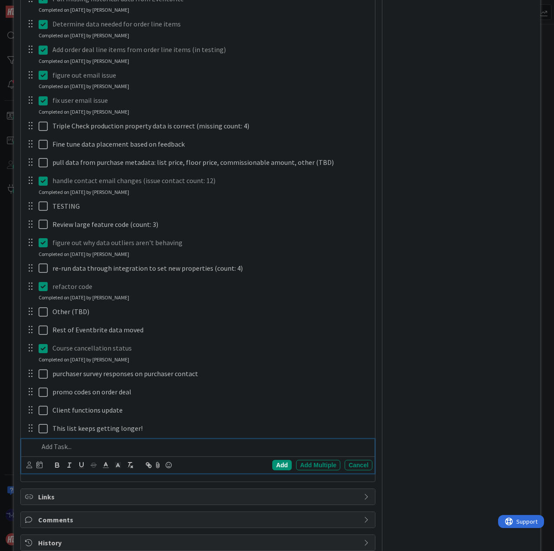
click at [88, 453] on div at bounding box center [203, 446] width 337 height 15
click at [272, 466] on div "Add" at bounding box center [282, 465] width 20 height 10
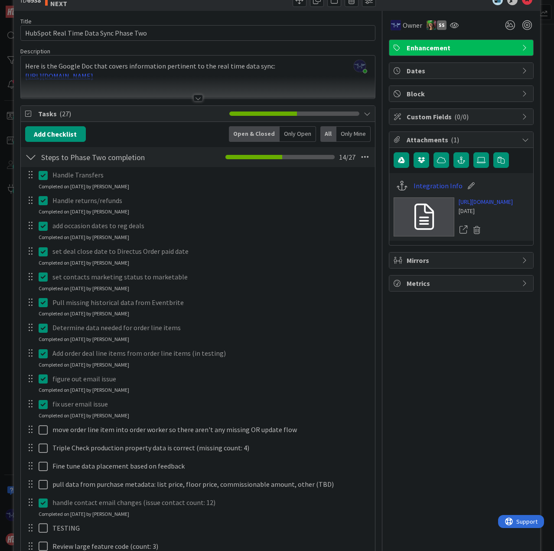
scroll to position [0, 0]
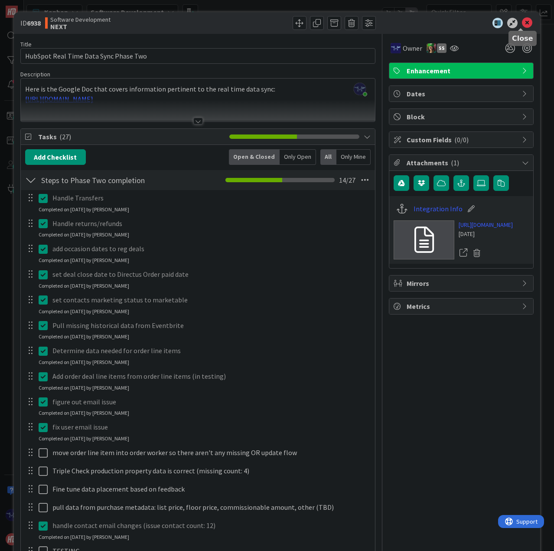
click at [522, 22] on icon at bounding box center [527, 23] width 10 height 10
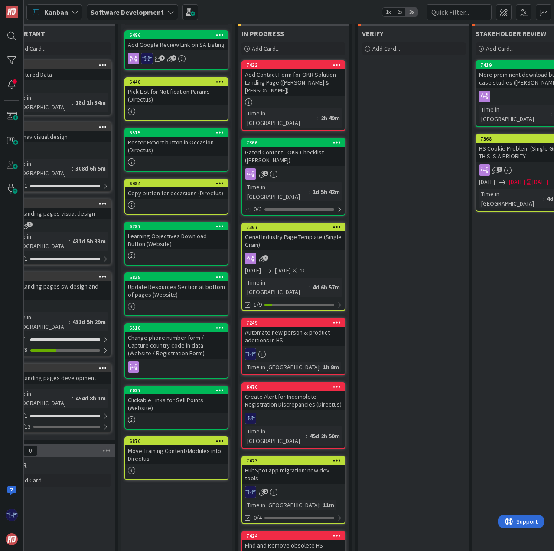
scroll to position [0, 254]
